Goal: Check status: Check status

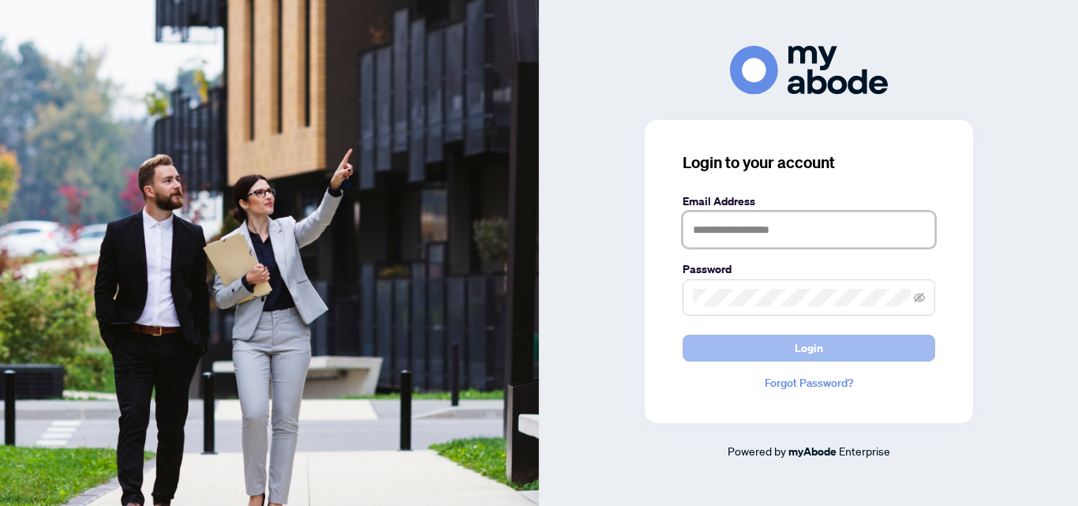
type input "**********"
click at [806, 346] on span "Login" at bounding box center [808, 347] width 28 height 25
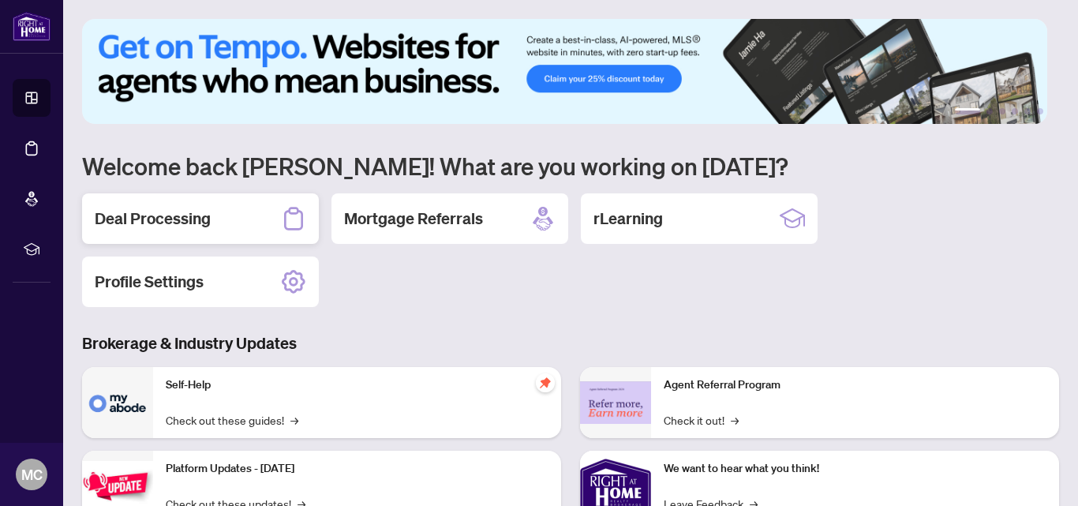
click at [238, 229] on div "Deal Processing" at bounding box center [200, 218] width 237 height 50
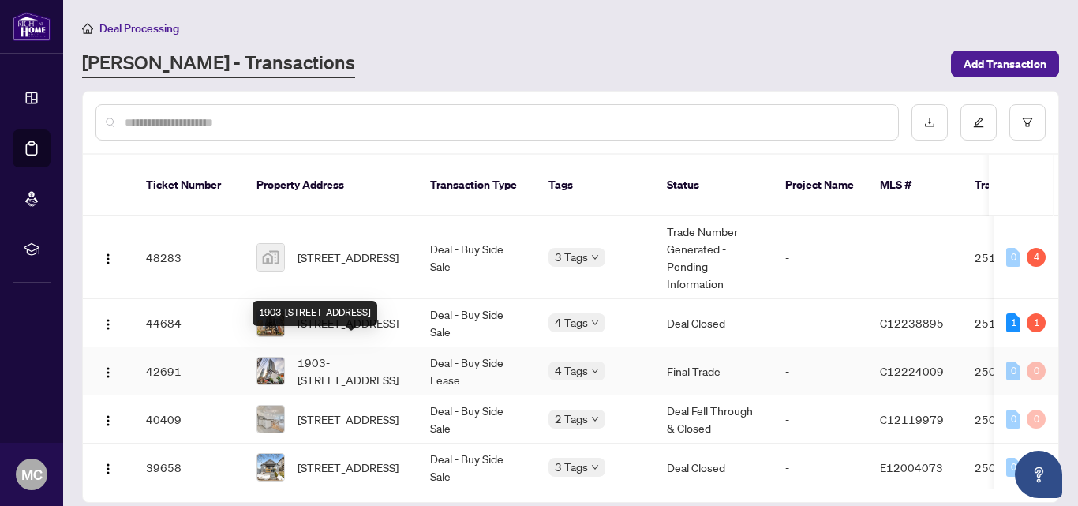
click at [354, 353] on span "1903-290 Adelaide St, Toronto, Ontario M5V 1P6, Canada" at bounding box center [350, 370] width 107 height 35
click at [704, 238] on td "Trade Number Generated - Pending Information" at bounding box center [713, 257] width 118 height 83
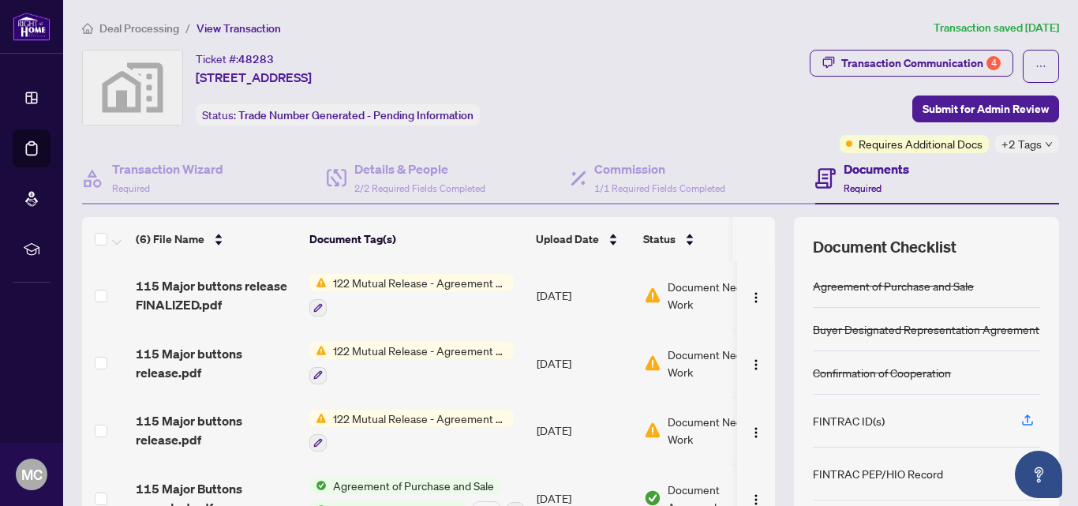
click at [349, 282] on span "122 Mutual Release - Agreement of Purchase and Sale" at bounding box center [420, 282] width 187 height 17
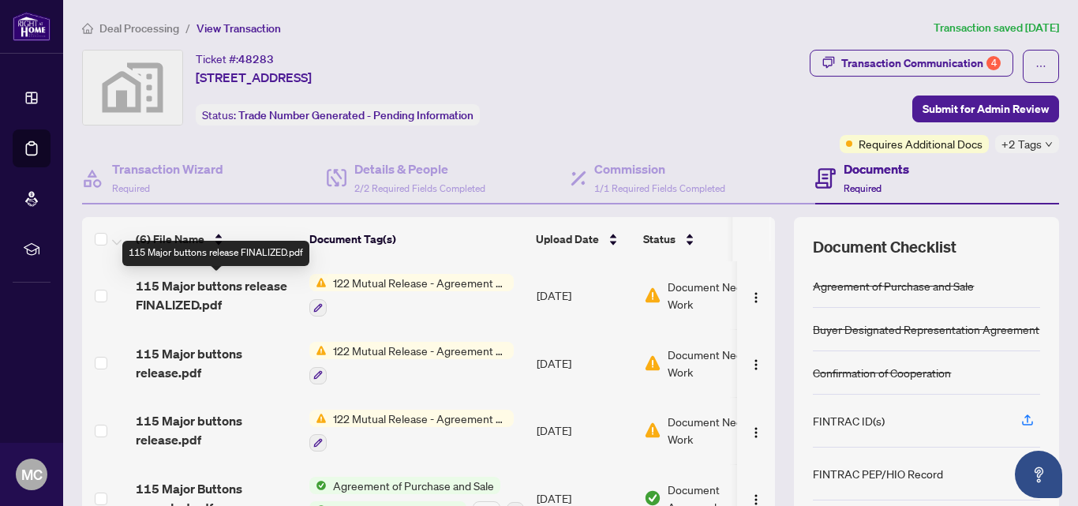
click at [215, 292] on span "115 Major buttons release FINALIZED.pdf" at bounding box center [216, 295] width 161 height 38
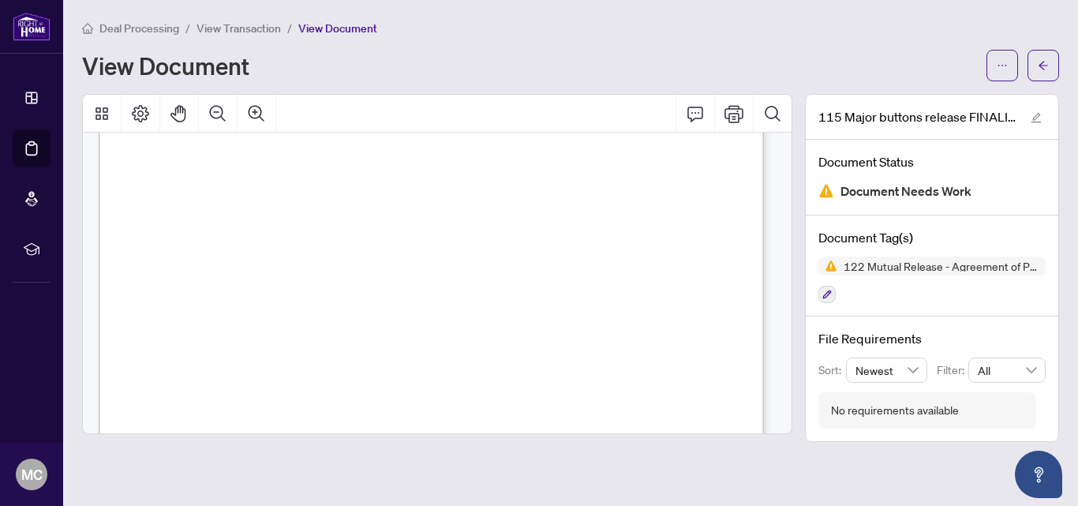
scroll to position [1474, 0]
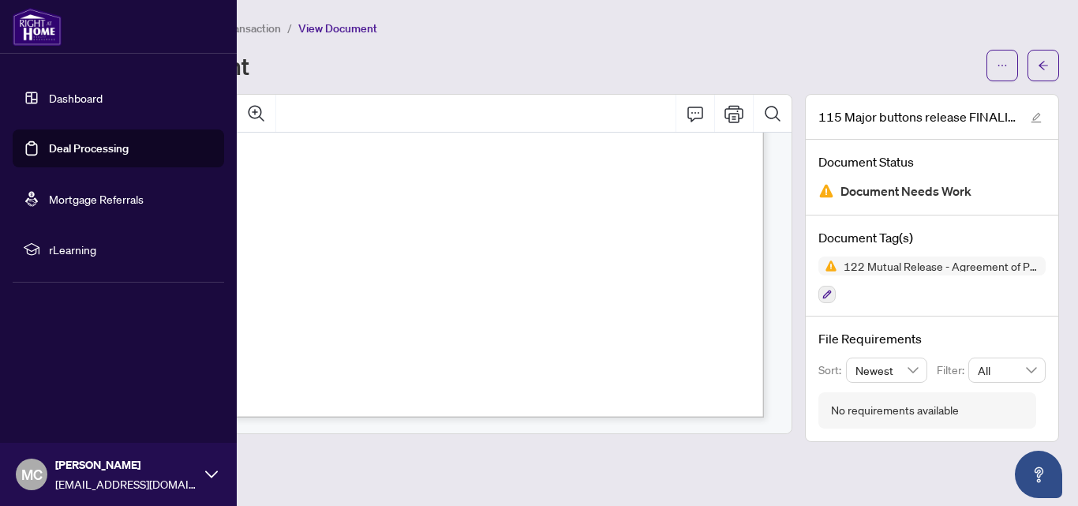
click at [69, 155] on link "Deal Processing" at bounding box center [89, 148] width 80 height 14
